Goal: Go to known website: Access a specific website the user already knows

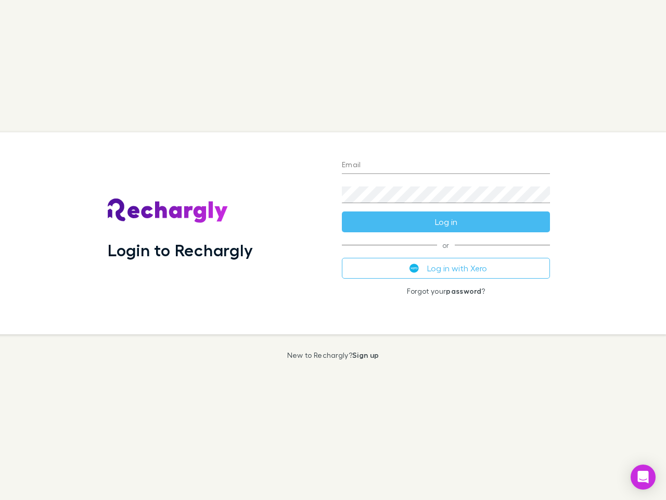
click at [333, 250] on div "Login to Rechargly" at bounding box center [216, 233] width 234 height 202
click at [446, 165] on input "Email" at bounding box center [446, 165] width 208 height 17
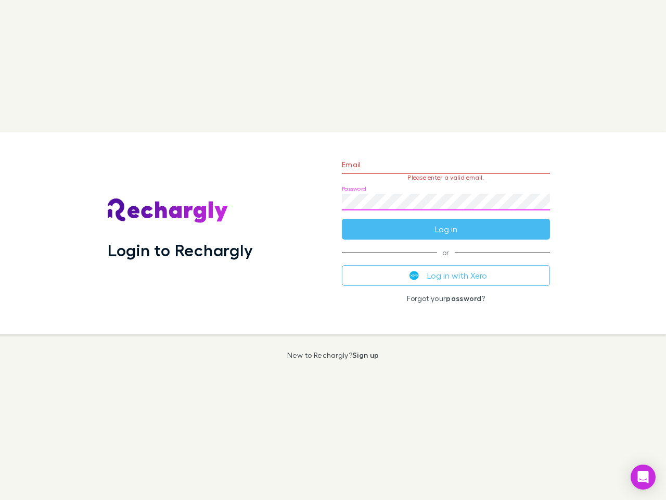
click at [446, 222] on form "Email Please enter a valid email. Password Log in" at bounding box center [446, 194] width 208 height 91
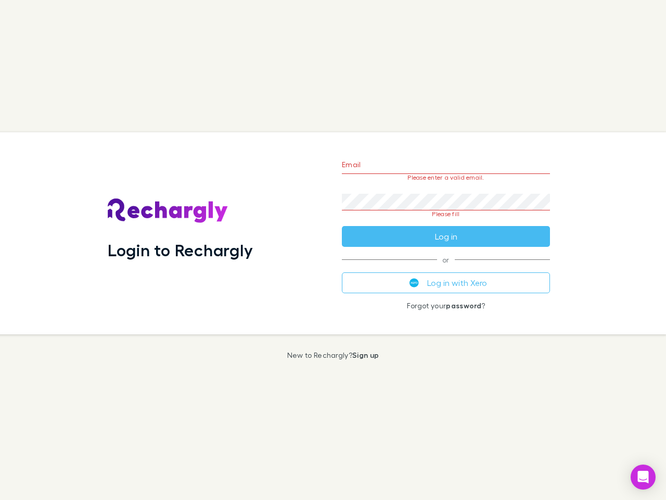
click at [446, 268] on div "Email Please enter a valid email. Password Please fill Log in or Log in with Xe…" at bounding box center [446, 233] width 225 height 202
click at [643, 477] on icon "Open Intercom Messenger" at bounding box center [643, 476] width 11 height 12
